Goal: Contribute content

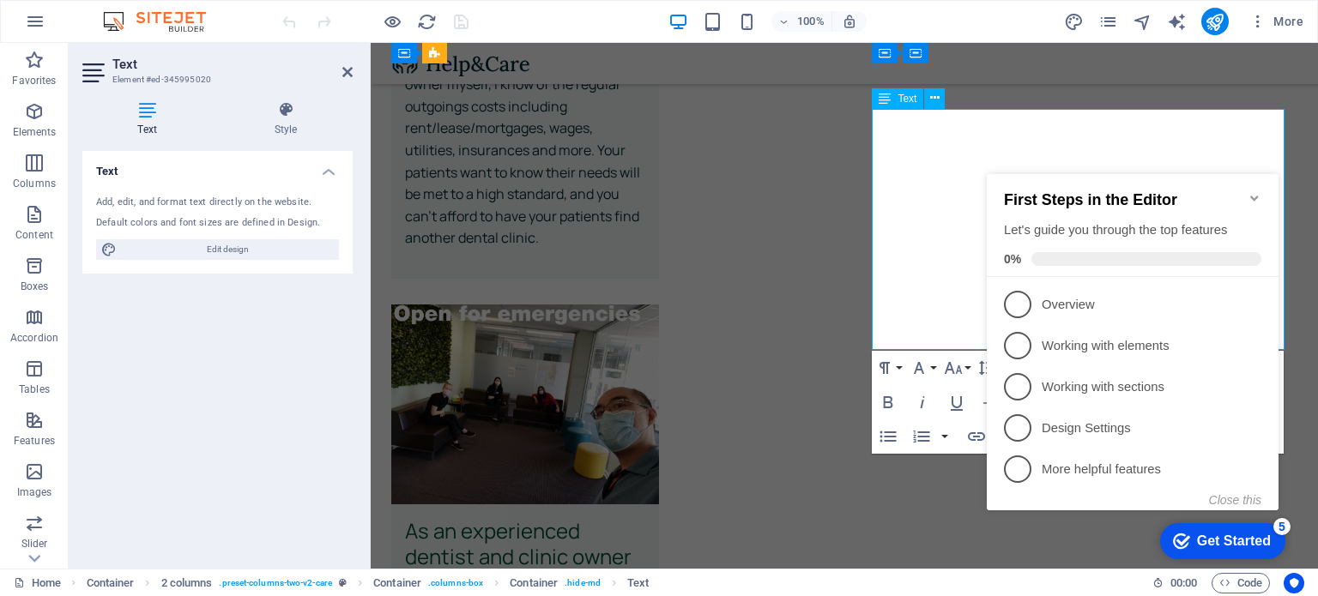
click at [1253, 191] on icon "Minimize checklist" at bounding box center [1254, 198] width 14 height 14
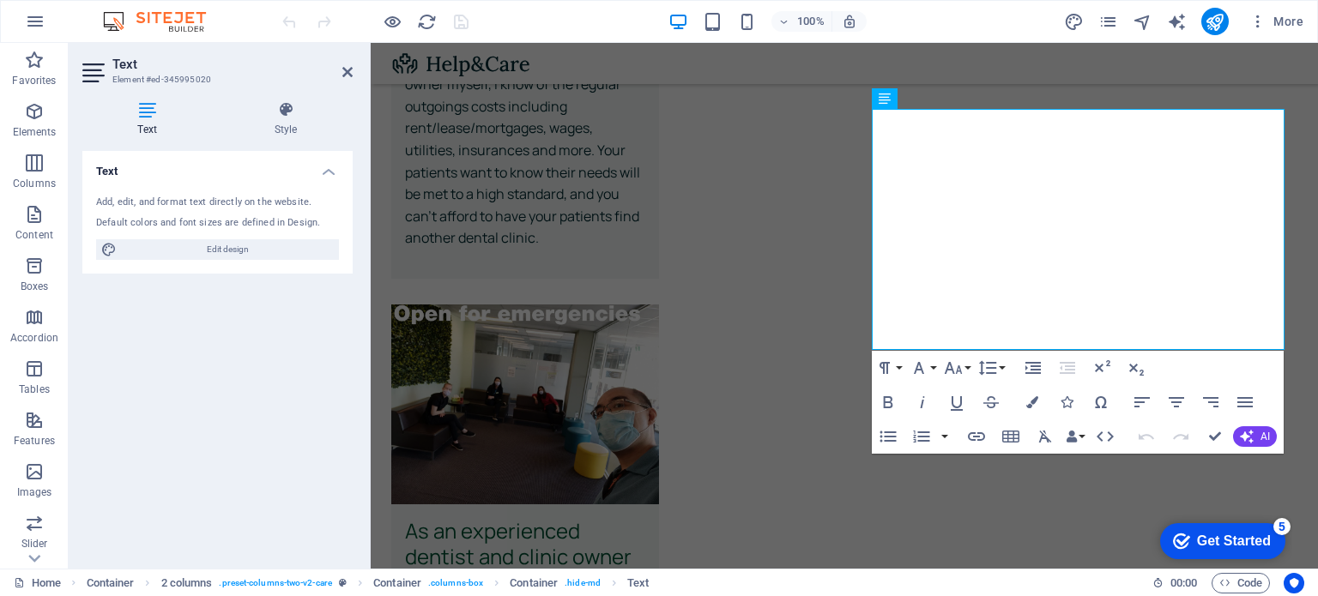
click div "checkmark Get Started 5 First Steps in the Editor Let's guide you through the t…"
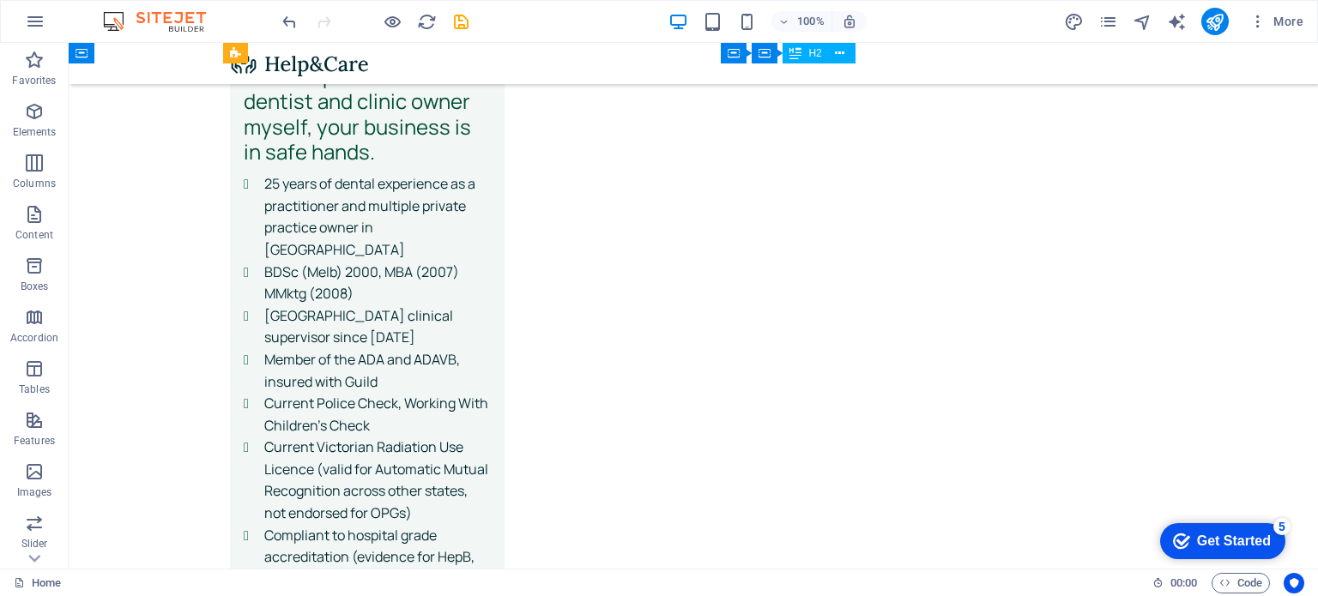
scroll to position [5935, 0]
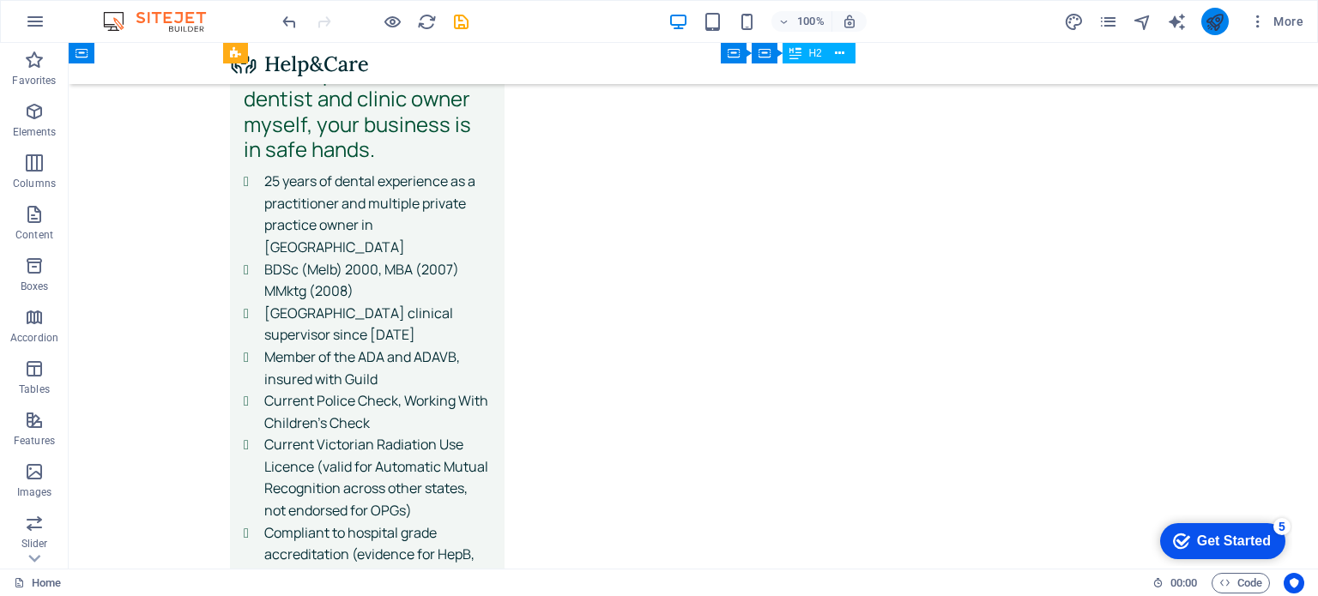
click at [1211, 22] on icon "publish" at bounding box center [1215, 22] width 20 height 20
